Goal: Task Accomplishment & Management: Manage account settings

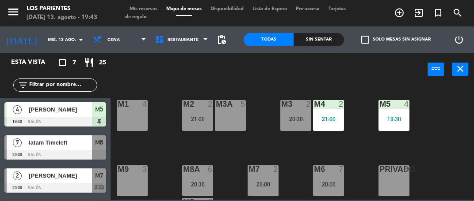
click at [330, 119] on div "21:00" at bounding box center [328, 119] width 31 height 6
click at [440, 132] on div "M1 4 M2 2 21:00 M3 2 20:30 M4 2 21:00 M3A 5 M5 4 19:30 M8A 6 20:30 M9 3 M6 7 20…" at bounding box center [294, 142] width 358 height 115
click at [147, 8] on span "Mis reservas" at bounding box center [143, 9] width 37 height 5
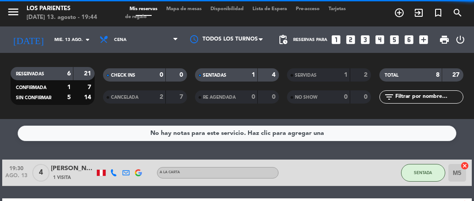
scroll to position [182, 0]
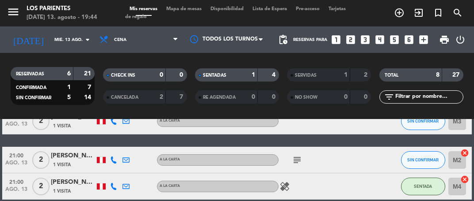
click at [296, 157] on icon "subject" at bounding box center [297, 160] width 11 height 11
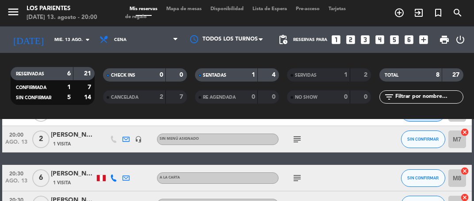
scroll to position [98, 0]
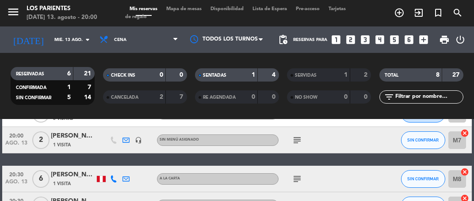
click at [295, 135] on icon "subject" at bounding box center [297, 140] width 11 height 11
click at [424, 139] on span "SIN CONFIRMAR" at bounding box center [422, 140] width 31 height 5
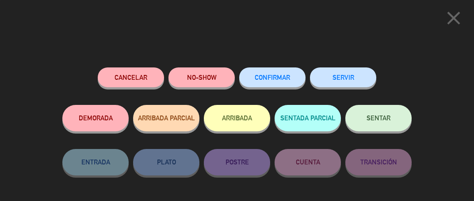
click at [386, 118] on span "SENTAR" at bounding box center [378, 118] width 24 height 8
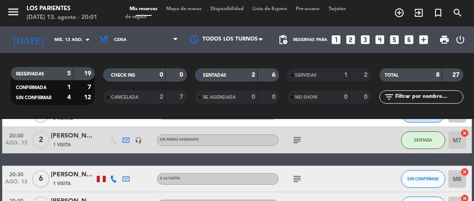
click at [455, 139] on input "M7" at bounding box center [457, 141] width 18 height 18
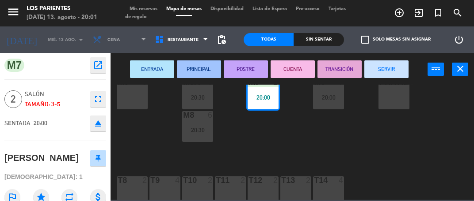
scroll to position [95, 0]
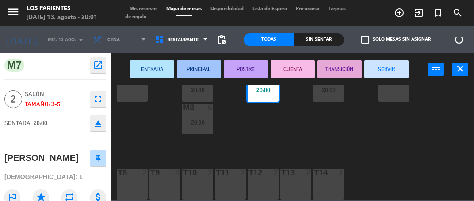
click at [198, 176] on div at bounding box center [197, 173] width 15 height 8
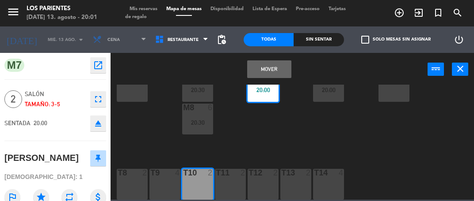
click at [276, 61] on button "Mover" at bounding box center [269, 70] width 44 height 18
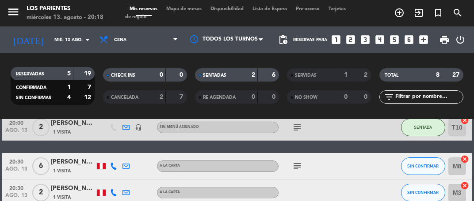
scroll to position [110, 0]
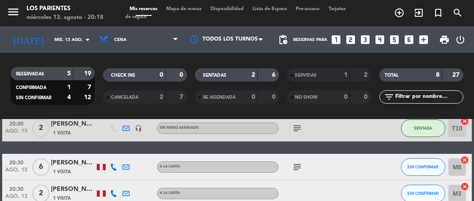
click at [111, 170] on icon at bounding box center [113, 167] width 7 height 7
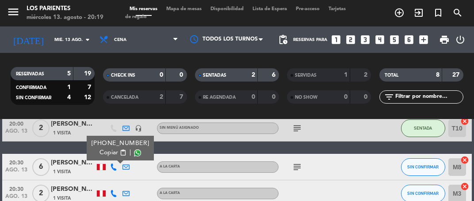
click at [302, 167] on icon "subject" at bounding box center [297, 167] width 11 height 11
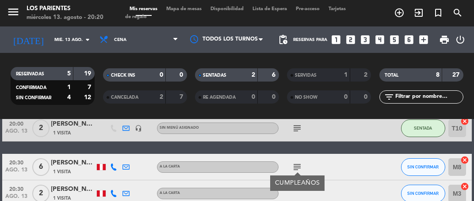
click at [388, 156] on div "20:30 [DATE] 6 [PERSON_NAME] 1 Visita A la carta subject CUMPLEAÑOS SIN CONFIRM…" at bounding box center [236, 167] width 469 height 27
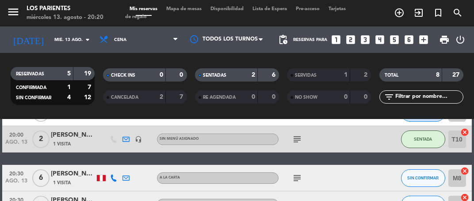
scroll to position [96, 0]
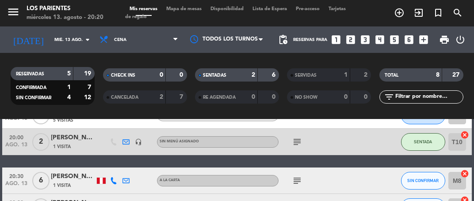
click at [300, 144] on icon "subject" at bounding box center [297, 142] width 11 height 11
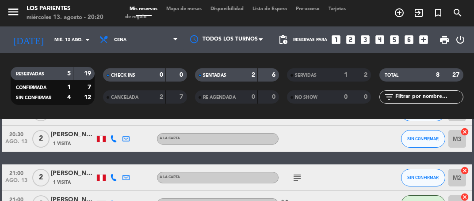
scroll to position [176, 0]
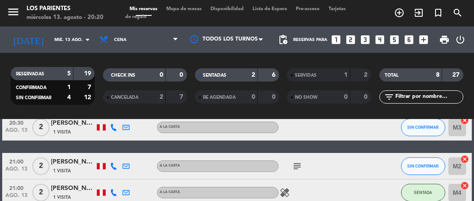
click at [302, 169] on icon "subject" at bounding box center [297, 166] width 11 height 11
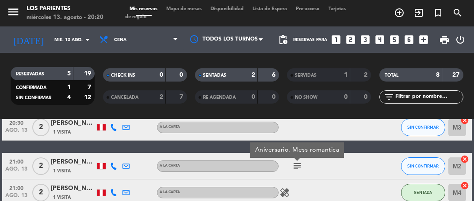
click at [402, 160] on div "SIN CONFIRMAR" at bounding box center [423, 166] width 44 height 26
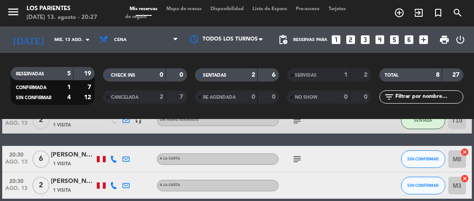
scroll to position [118, 0]
click at [422, 160] on span "SIN CONFIRMAR" at bounding box center [422, 159] width 31 height 5
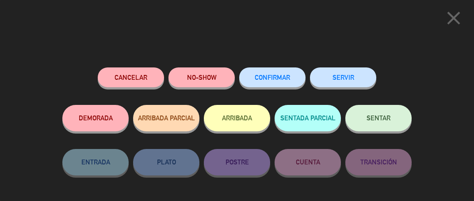
click at [140, 72] on button "Cancelar" at bounding box center [131, 78] width 66 height 20
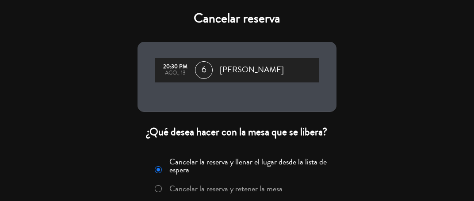
scroll to position [53, 0]
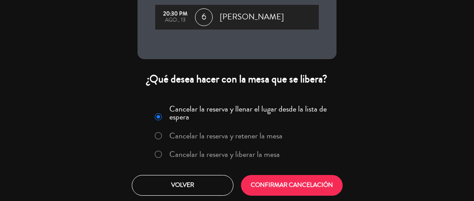
click at [257, 156] on label "Cancelar la reserva y liberar la mesa" at bounding box center [224, 155] width 110 height 8
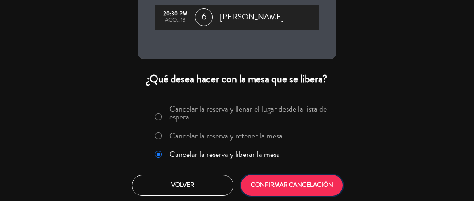
click at [311, 182] on button "CONFIRMAR CANCELACIÓN" at bounding box center [292, 185] width 102 height 21
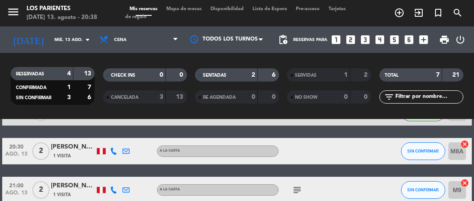
scroll to position [113, 0]
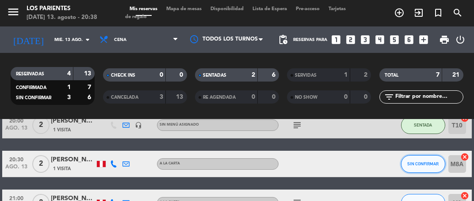
click at [427, 163] on span "SIN CONFIRMAR" at bounding box center [422, 164] width 31 height 5
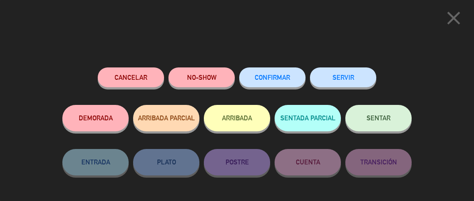
click at [385, 118] on span "SENTAR" at bounding box center [378, 118] width 24 height 8
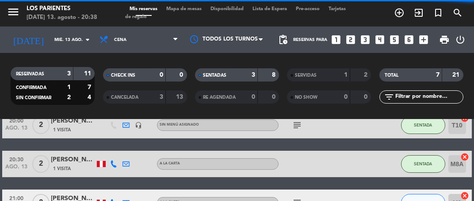
click at [459, 168] on input "M8A" at bounding box center [457, 165] width 18 height 18
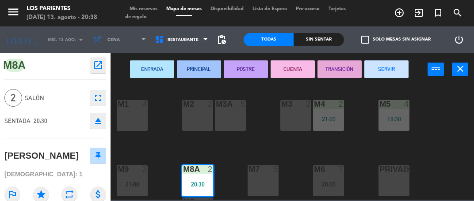
click at [340, 182] on div "20:00" at bounding box center [328, 185] width 31 height 6
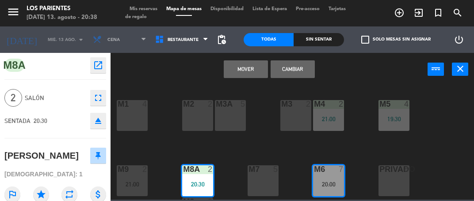
click at [302, 70] on button "Cambiar" at bounding box center [292, 70] width 44 height 18
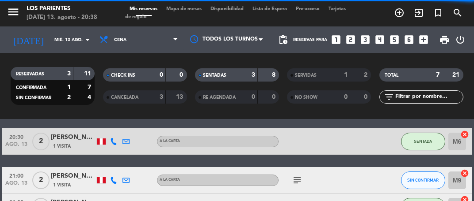
scroll to position [134, 0]
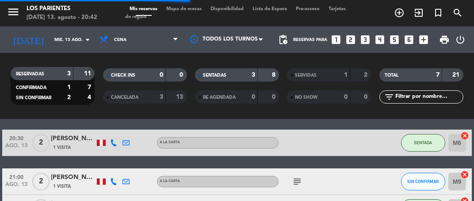
click at [194, 9] on span "Mapa de mesas" at bounding box center [184, 9] width 44 height 5
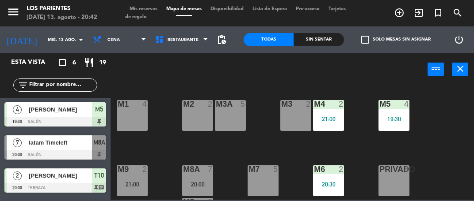
scroll to position [95, 0]
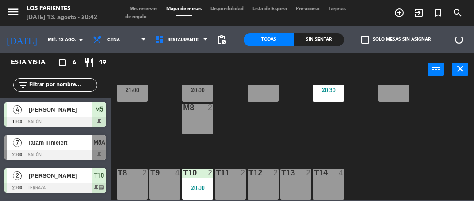
click at [293, 181] on div "T13 2" at bounding box center [295, 184] width 31 height 31
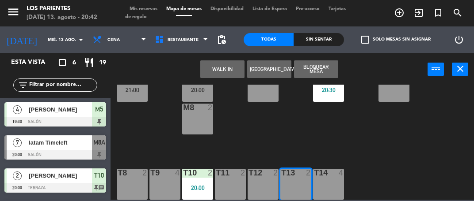
click at [329, 182] on div "T14 4" at bounding box center [328, 184] width 31 height 31
click at [229, 67] on button "WALK IN" at bounding box center [222, 70] width 44 height 18
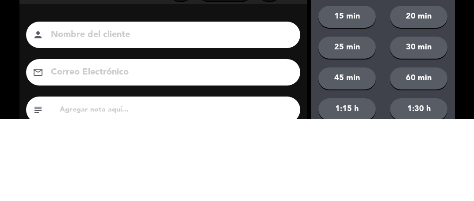
click at [13, 122] on div "close Indique cantidad de clientes 1 2 3 4 ó remove 5 add Nombre del cliente pe…" at bounding box center [237, 149] width 474 height 299
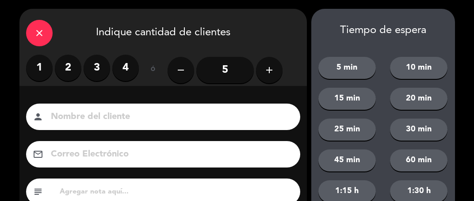
click at [72, 71] on label "2" at bounding box center [68, 68] width 27 height 27
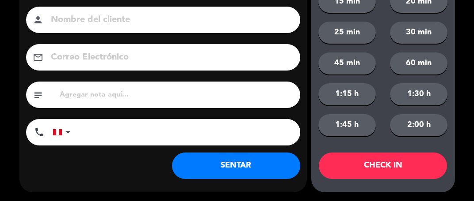
click at [261, 167] on button "SENTAR" at bounding box center [236, 166] width 128 height 27
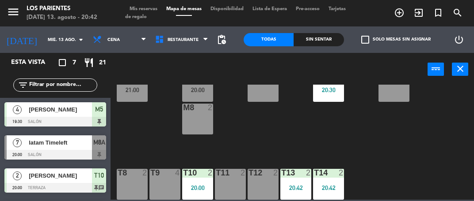
scroll to position [0, 0]
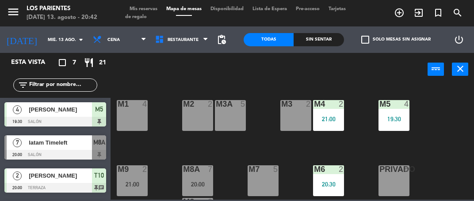
click at [75, 154] on div at bounding box center [55, 155] width 102 height 10
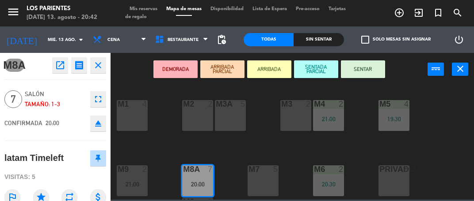
click at [434, 127] on div "M1 4 M2 2 M3 2 M4 2 21:00 M3A 5 M5 4 19:30 M8A 7 20:00 M9 2 21:00 M6 2 20:30 M7…" at bounding box center [294, 142] width 358 height 115
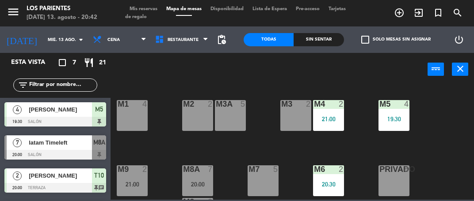
click at [153, 9] on span "Mis reservas" at bounding box center [143, 9] width 37 height 5
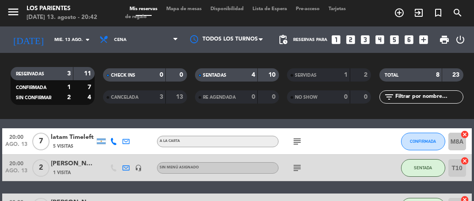
scroll to position [69, 0]
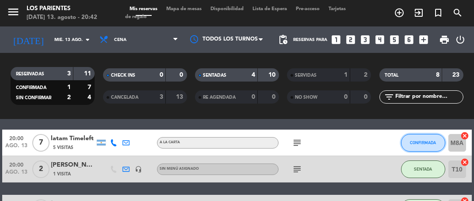
click at [429, 139] on button "CONFIRMADA" at bounding box center [423, 143] width 44 height 18
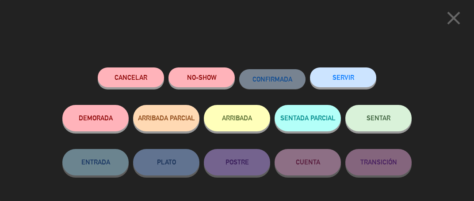
click at [222, 68] on div "NO-SHOW" at bounding box center [201, 87] width 66 height 38
click at [215, 81] on button "NO-SHOW" at bounding box center [201, 78] width 66 height 20
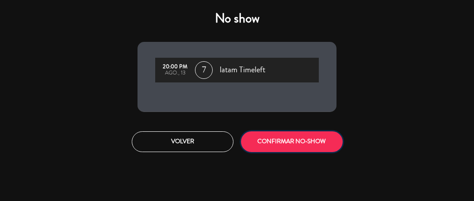
click at [315, 142] on button "CONFIRMAR NO-SHOW" at bounding box center [292, 142] width 102 height 21
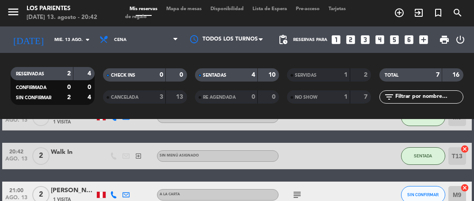
scroll to position [132, 0]
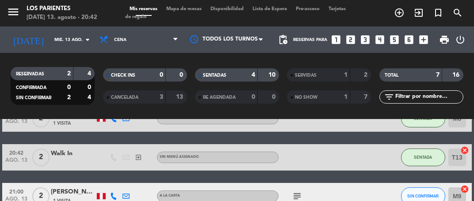
click at [295, 200] on icon "subject" at bounding box center [297, 196] width 11 height 11
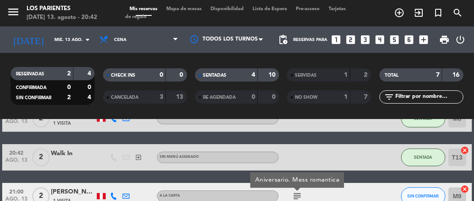
click at [384, 176] on div "19:30 [DATE] 4 [PERSON_NAME] 1 Visita A la carta SENTADA M5 cancel 20:00 [DATE]…" at bounding box center [236, 132] width 469 height 209
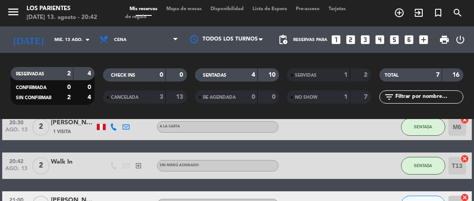
scroll to position [125, 0]
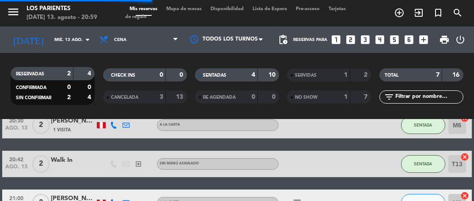
click at [192, 8] on span "Mapa de mesas" at bounding box center [184, 9] width 44 height 5
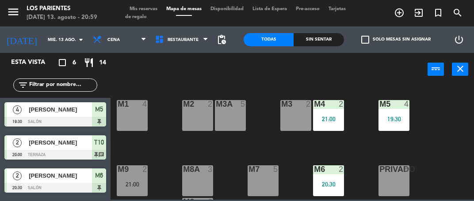
click at [300, 113] on div "M3 2" at bounding box center [295, 115] width 31 height 31
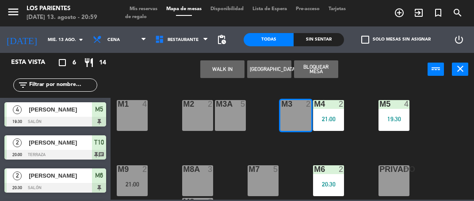
click at [220, 61] on button "WALK IN" at bounding box center [222, 70] width 44 height 18
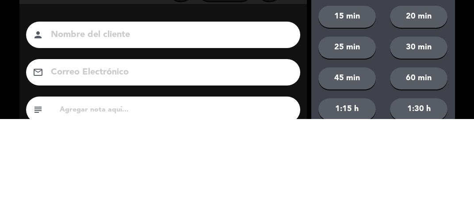
click at [16, 106] on div "close Indique cantidad de clientes 1 2 3 4 ó remove 5 add Nombre del cliente pe…" at bounding box center [237, 149] width 474 height 299
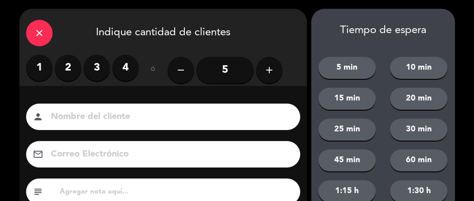
click at [71, 69] on label "2" at bounding box center [68, 68] width 27 height 27
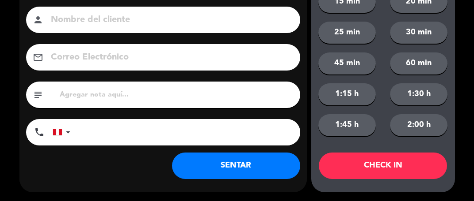
click at [254, 167] on button "SENTAR" at bounding box center [236, 166] width 128 height 27
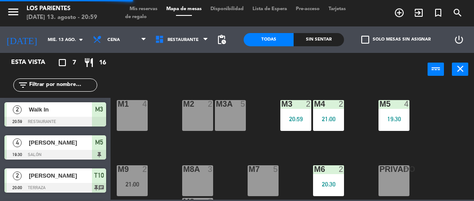
click at [444, 136] on div "M1 4 M2 2 M3 2 20:59 M4 2 21:00 M3A 5 M5 4 19:30 M8A 3 M9 2 21:00 M6 2 20:30 M7…" at bounding box center [294, 142] width 358 height 115
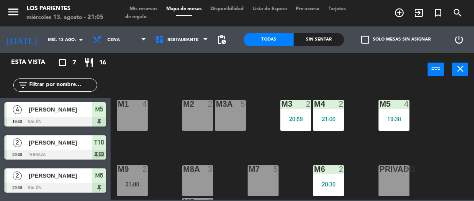
click at [155, 8] on span "Mis reservas" at bounding box center [143, 9] width 37 height 5
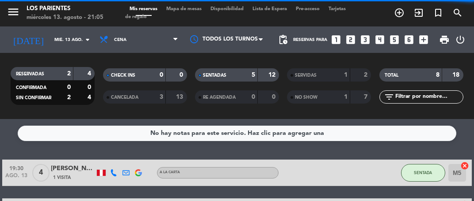
scroll to position [207, 0]
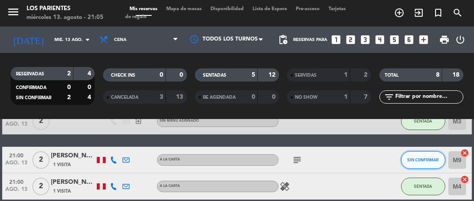
click at [425, 156] on button "SIN CONFIRMAR" at bounding box center [423, 161] width 44 height 18
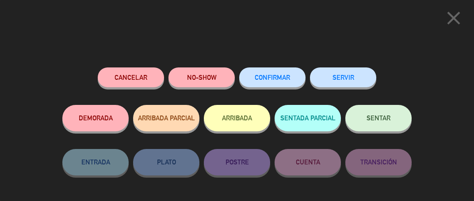
click at [384, 129] on button "SENTAR" at bounding box center [378, 118] width 66 height 27
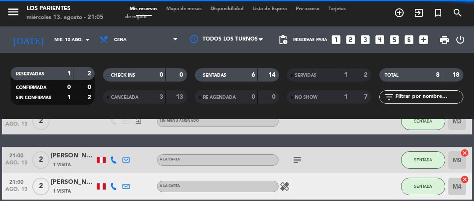
click at [458, 156] on input "M9" at bounding box center [457, 161] width 18 height 18
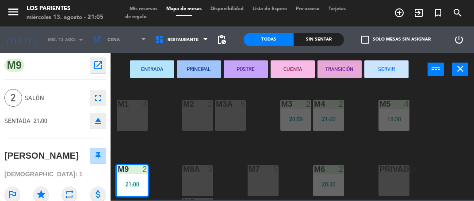
click at [258, 175] on div "M7 5" at bounding box center [262, 181] width 31 height 31
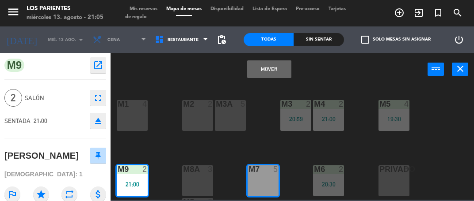
click at [272, 65] on button "Mover" at bounding box center [269, 70] width 44 height 18
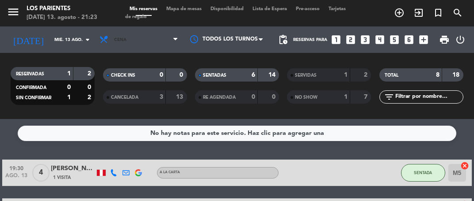
click at [168, 34] on span "Cena" at bounding box center [138, 39] width 87 height 19
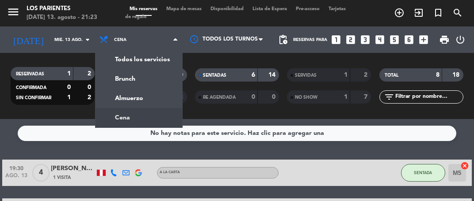
click at [153, 94] on div "menu [GEOGRAPHIC_DATA] [DATE] 13. agosto - 21:23 Mis reservas Mapa de mesas Dis…" at bounding box center [237, 59] width 474 height 119
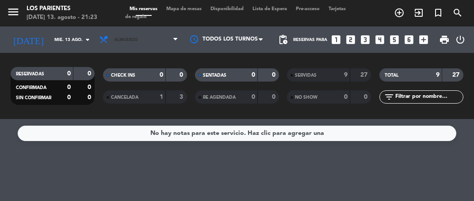
click at [173, 37] on icon at bounding box center [175, 39] width 4 height 7
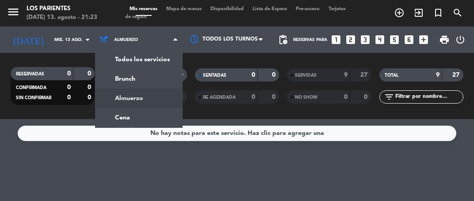
click at [152, 117] on div "menu [GEOGRAPHIC_DATA] [DATE] 13. agosto - 21:23 Mis reservas Mapa de mesas Dis…" at bounding box center [237, 59] width 474 height 119
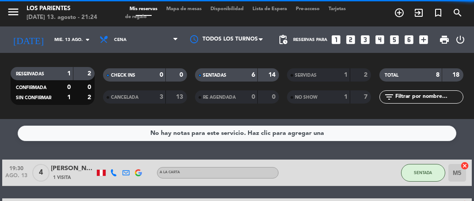
click at [80, 46] on input "mié. 13 ago." at bounding box center [80, 40] width 60 height 14
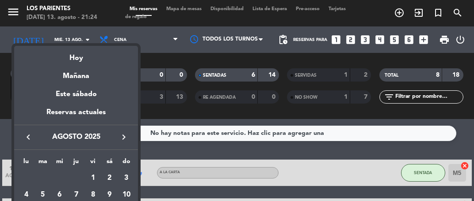
click at [101, 76] on div "Mañana" at bounding box center [76, 73] width 124 height 18
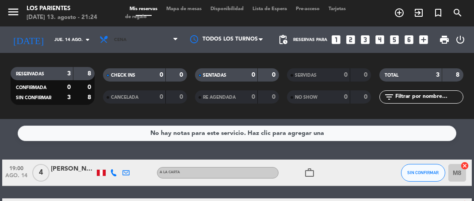
click at [176, 42] on icon at bounding box center [175, 39] width 4 height 7
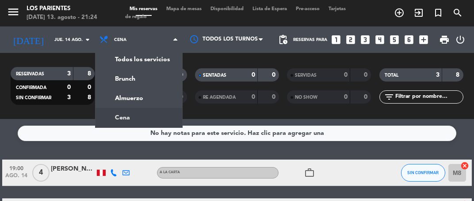
click at [159, 94] on div "menu [GEOGRAPHIC_DATA] [DATE] 13. agosto - 21:24 Mis reservas Mapa de mesas Dis…" at bounding box center [237, 59] width 474 height 119
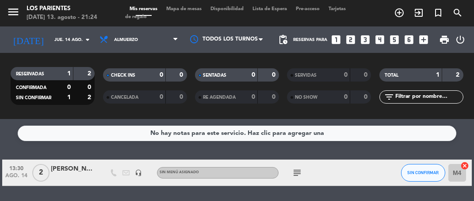
click at [292, 172] on icon "subject" at bounding box center [297, 173] width 11 height 11
click at [171, 33] on span "Almuerzo" at bounding box center [138, 39] width 87 height 19
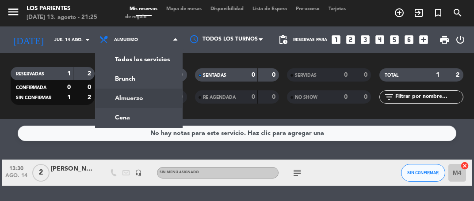
click at [152, 116] on div "menu [GEOGRAPHIC_DATA] [DATE] 13. agosto - 21:25 Mis reservas Mapa de mesas Dis…" at bounding box center [237, 59] width 474 height 119
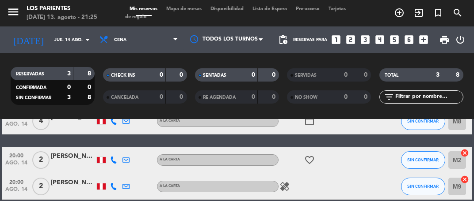
scroll to position [51, 0]
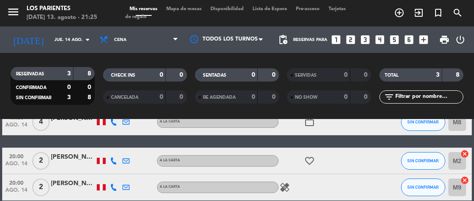
click at [87, 35] on icon "arrow_drop_down" at bounding box center [87, 39] width 11 height 11
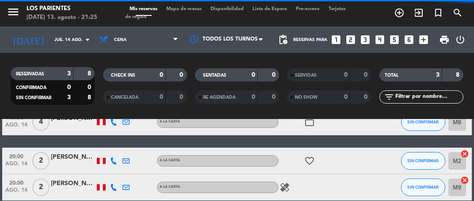
type input "dom. 17 ago."
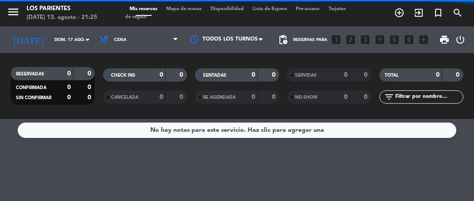
scroll to position [0, 0]
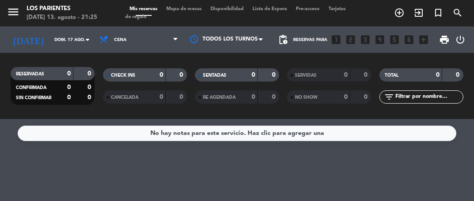
click at [82, 36] on icon "arrow_drop_down" at bounding box center [87, 39] width 11 height 11
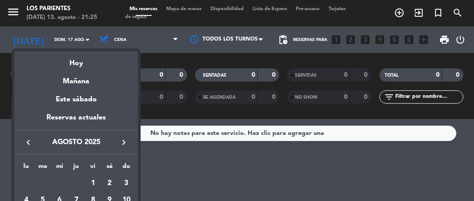
click at [172, 38] on div at bounding box center [237, 100] width 474 height 201
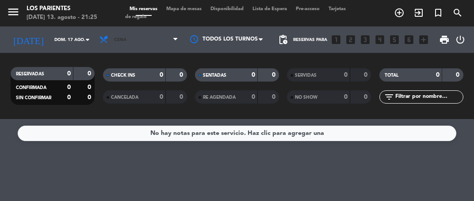
click at [172, 34] on span "Cena" at bounding box center [138, 39] width 87 height 19
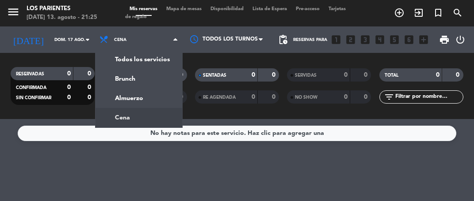
click at [156, 74] on div "menu [GEOGRAPHIC_DATA] [DATE] 13. agosto - 21:25 Mis reservas Mapa de mesas Dis…" at bounding box center [237, 59] width 474 height 119
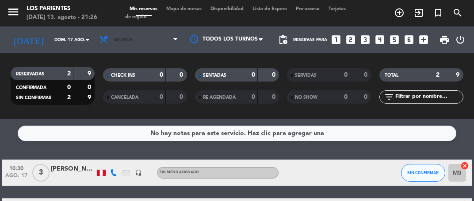
click at [180, 39] on span at bounding box center [177, 40] width 9 height 8
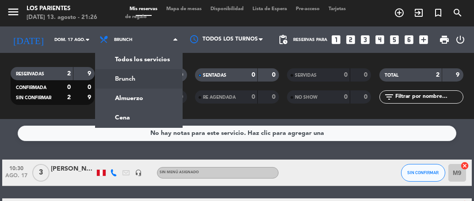
click at [155, 100] on div "menu [GEOGRAPHIC_DATA] [DATE] 13. agosto - 21:26 Mis reservas Mapa de mesas Dis…" at bounding box center [237, 59] width 474 height 119
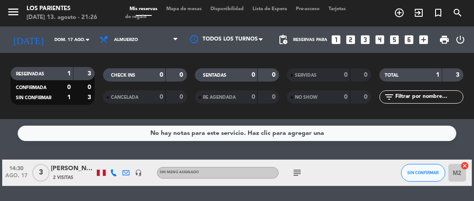
click at [293, 162] on div "subject" at bounding box center [315, 173] width 74 height 26
click at [295, 175] on icon "subject" at bounding box center [297, 173] width 11 height 11
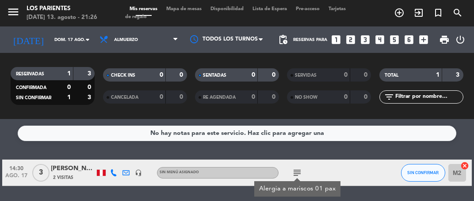
click at [372, 201] on div "No hay notas para este servicio. Haz clic para agregar una 14:30 [DATE] 3 [PERS…" at bounding box center [237, 160] width 474 height 82
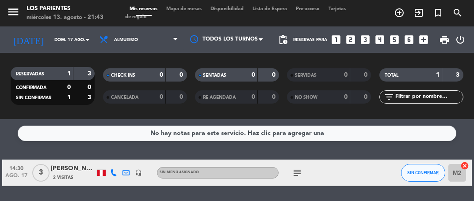
click at [352, 38] on icon "looks_two" at bounding box center [350, 39] width 11 height 11
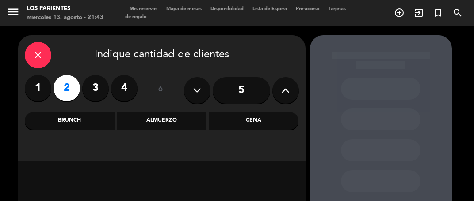
click at [169, 121] on div "Almuerzo" at bounding box center [162, 121] width 90 height 18
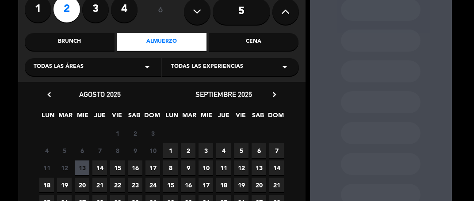
click at [152, 166] on span "17" at bounding box center [152, 168] width 15 height 15
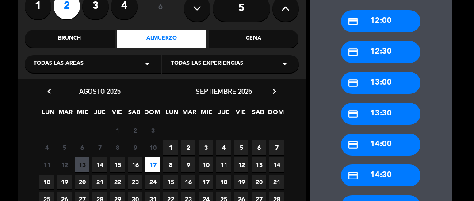
click at [396, 111] on div "credit_card 13:30" at bounding box center [381, 114] width 80 height 22
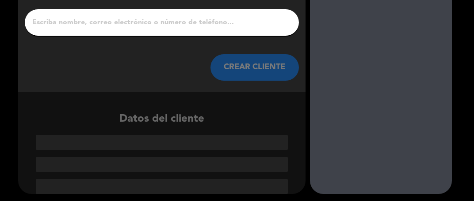
scroll to position [42, 0]
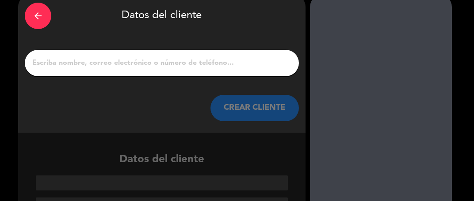
click at [236, 57] on input "1" at bounding box center [161, 63] width 261 height 12
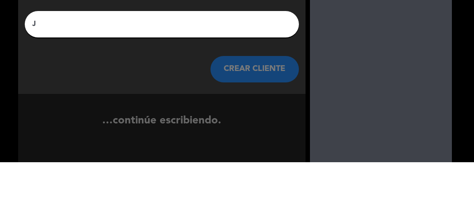
scroll to position [21, 0]
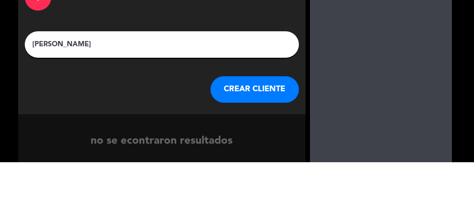
type input "[PERSON_NAME]"
click at [296, 55] on div "arrow_back Datos del cliente [PERSON_NAME] CREAR CLIENTE" at bounding box center [161, 83] width 287 height 139
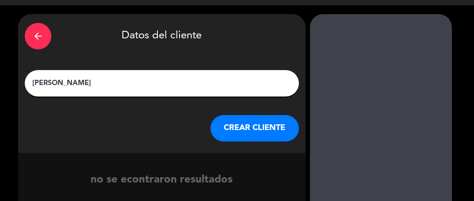
click at [254, 125] on button "CREAR CLIENTE" at bounding box center [254, 128] width 88 height 27
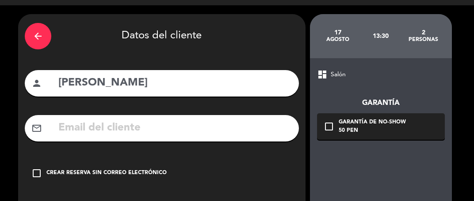
click at [137, 163] on div "check_box_outline_blank Crear reserva sin correo electrónico" at bounding box center [162, 173] width 274 height 27
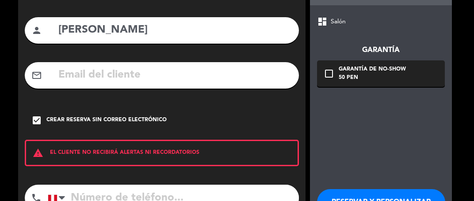
scroll to position [97, 0]
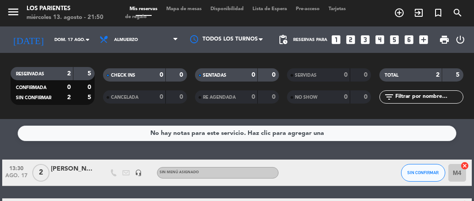
click at [77, 34] on input "dom. 17 ago." at bounding box center [80, 40] width 60 height 14
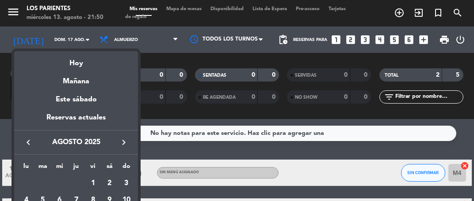
click at [96, 58] on div "Hoy" at bounding box center [76, 60] width 124 height 18
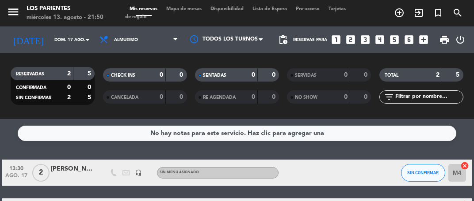
type input "mié. 13 ago."
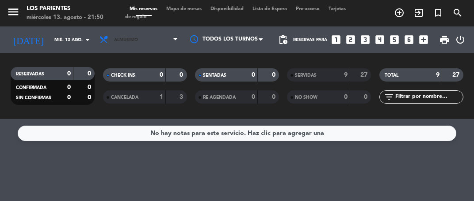
click at [173, 36] on icon at bounding box center [175, 39] width 4 height 7
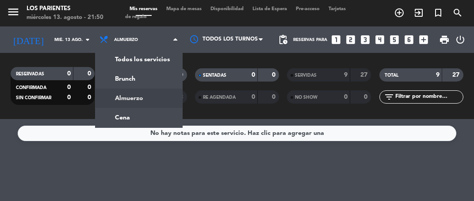
click at [151, 118] on div "menu [GEOGRAPHIC_DATA] [DATE] 13. agosto - 21:50 Mis reservas Mapa de mesas Dis…" at bounding box center [237, 59] width 474 height 119
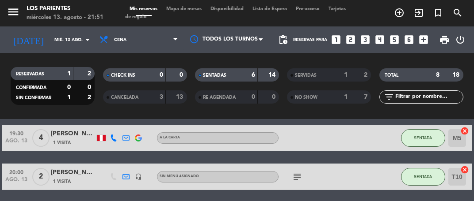
scroll to position [61, 0]
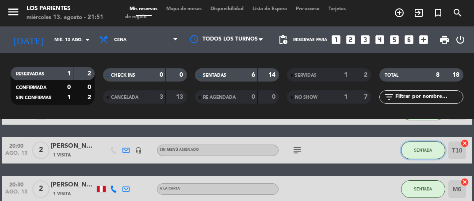
click at [426, 158] on button "SENTADA" at bounding box center [423, 151] width 44 height 18
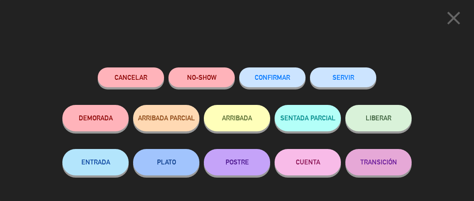
click at [355, 76] on button "SERVIR" at bounding box center [343, 78] width 66 height 20
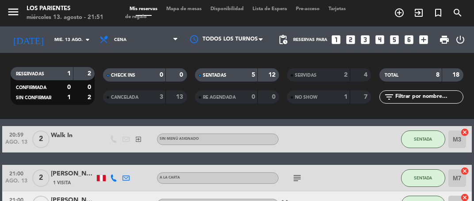
scroll to position [168, 0]
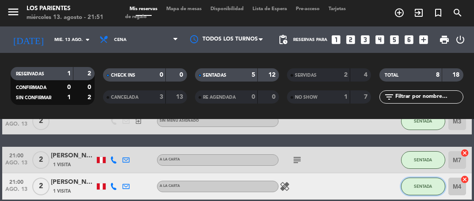
click at [424, 189] on span "SENTADA" at bounding box center [423, 186] width 18 height 5
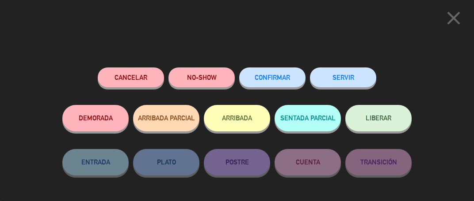
click at [350, 78] on button "SERVIR" at bounding box center [343, 78] width 66 height 20
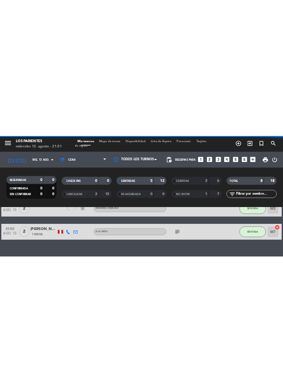
scroll to position [142, 0]
